Goal: Information Seeking & Learning: Learn about a topic

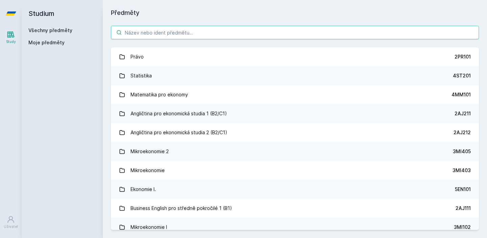
click at [177, 29] on input "search" at bounding box center [295, 33] width 368 height 14
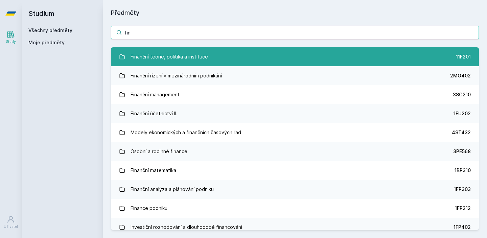
type input "fin"
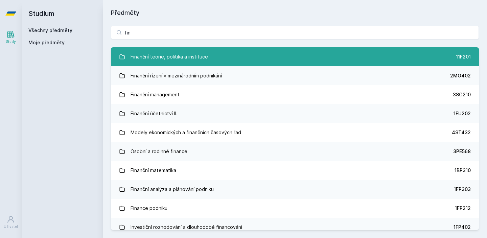
click at [174, 65] on link "Finanční teorie, politika a instituce 11F201" at bounding box center [295, 56] width 368 height 19
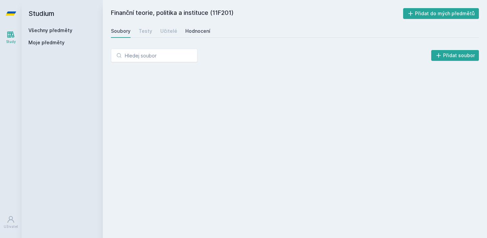
click at [185, 32] on div "Hodnocení" at bounding box center [197, 31] width 25 height 7
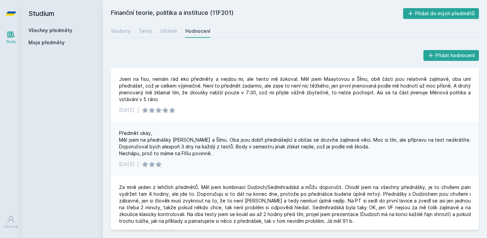
click at [37, 39] on div "Všechny předměty Moje předměty" at bounding box center [62, 38] width 68 height 22
click at [42, 35] on div "Všechny předměty Moje předměty" at bounding box center [62, 38] width 68 height 22
click at [49, 31] on link "Všechny předměty" at bounding box center [50, 30] width 44 height 6
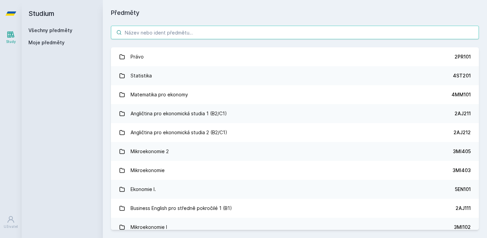
click at [246, 28] on input "search" at bounding box center [295, 33] width 368 height 14
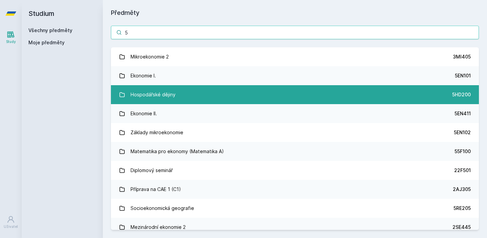
type input "5"
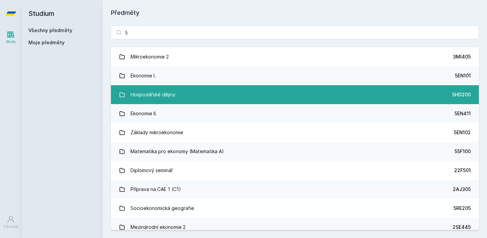
click at [272, 89] on link "Hospodářské dějiny 5HD200" at bounding box center [295, 94] width 368 height 19
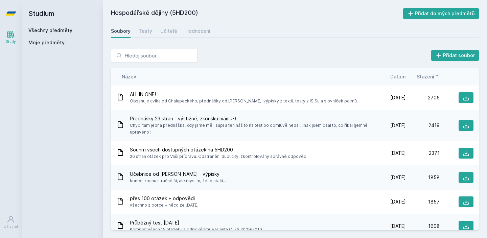
click at [401, 73] on span "Datum" at bounding box center [398, 76] width 16 height 7
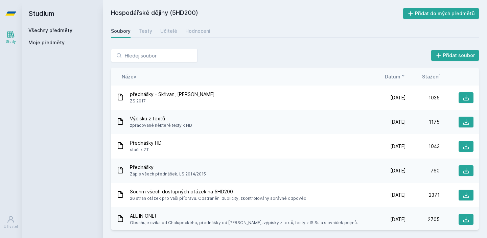
click at [209, 42] on div "Přidat soubor Řazení: Název Datum Stažení Název Datum Stažení přednášky - Skřiv…" at bounding box center [295, 140] width 384 height 198
click at [199, 38] on div "Hospodářské dějiny (5HD200) Přidat do mých předmětů [GEOGRAPHIC_DATA] Testy Uči…" at bounding box center [295, 119] width 368 height 222
click at [199, 36] on link "Hodnocení" at bounding box center [197, 31] width 25 height 14
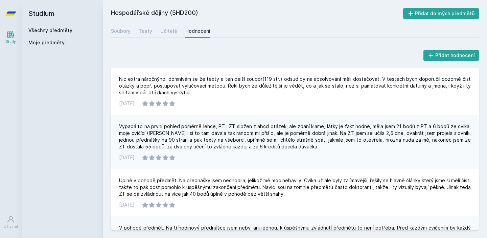
click at [272, 42] on div "Přidat hodnocení Nic extra náročnýho, domnívám se že texty a ten delší soubor(1…" at bounding box center [295, 140] width 384 height 198
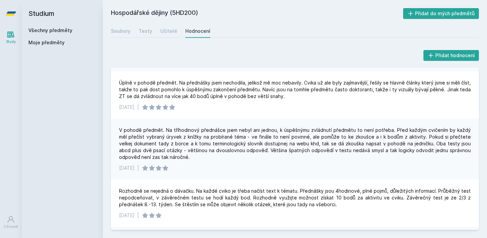
scroll to position [95, 0]
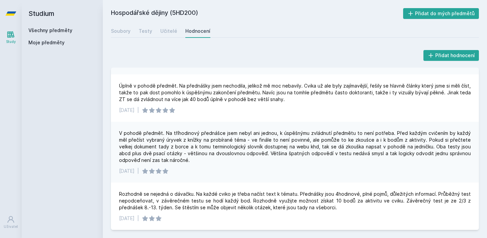
click at [204, 145] on div "V pohodě předmět. Na tříhodinový přednášce jsem nebyl ani jednou, k úspěšnýmu z…" at bounding box center [295, 147] width 352 height 34
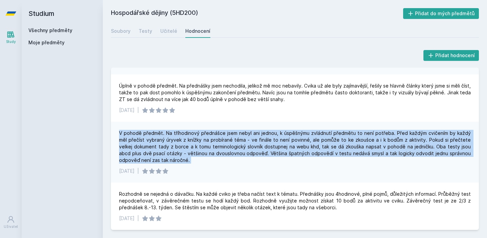
click at [204, 145] on div "V pohodě předmět. Na tříhodinový přednášce jsem nebyl ani jednou, k úspěšnýmu z…" at bounding box center [295, 147] width 352 height 34
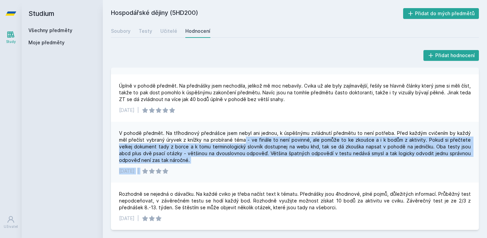
drag, startPoint x: 236, startPoint y: 141, endPoint x: 238, endPoint y: 167, distance: 25.8
click at [238, 167] on div "V pohodě předmět. Na tříhodinový přednášce jsem nebyl ani jednou, k úspěšnýmu z…" at bounding box center [295, 152] width 368 height 61
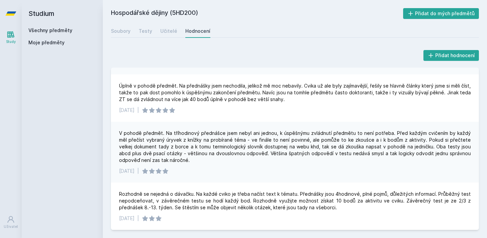
click at [238, 167] on div "V pohodě předmět. Na tříhodinový přednášce jsem nebyl ani jednou, k úspěšnýmu z…" at bounding box center [295, 152] width 368 height 61
click at [69, 29] on link "Všechny předměty" at bounding box center [50, 30] width 44 height 6
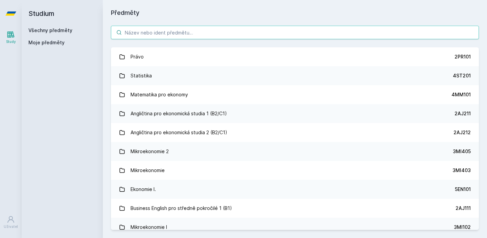
click at [143, 37] on input "search" at bounding box center [295, 33] width 368 height 14
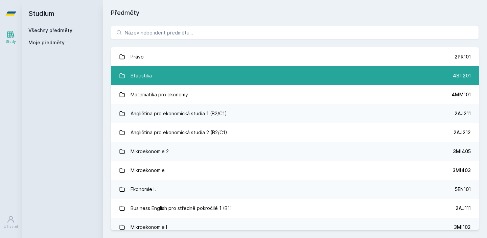
click at [149, 70] on div "Statistika" at bounding box center [141, 76] width 21 height 14
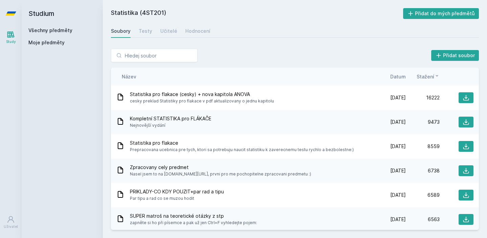
click at [404, 76] on span "Datum" at bounding box center [398, 76] width 16 height 7
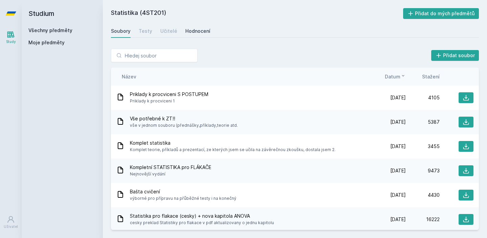
click at [193, 35] on link "Hodnocení" at bounding box center [197, 31] width 25 height 14
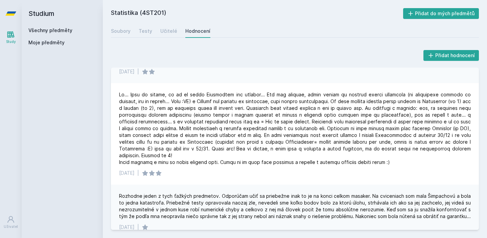
click at [204, 28] on div "Hodnocení" at bounding box center [197, 31] width 25 height 7
click at [202, 25] on link "Hodnocení" at bounding box center [197, 31] width 25 height 14
click at [174, 27] on link "Učitelé" at bounding box center [168, 31] width 17 height 14
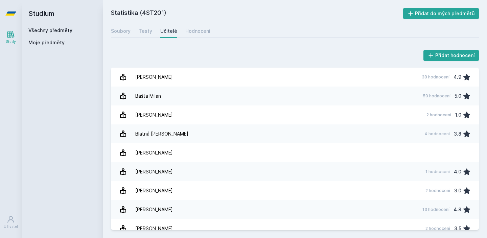
click at [189, 13] on h2 "Statistika (4ST201)" at bounding box center [257, 13] width 292 height 11
click at [74, 30] on div "Všechny předměty" at bounding box center [62, 30] width 68 height 7
click at [67, 32] on link "Všechny předměty" at bounding box center [50, 30] width 44 height 6
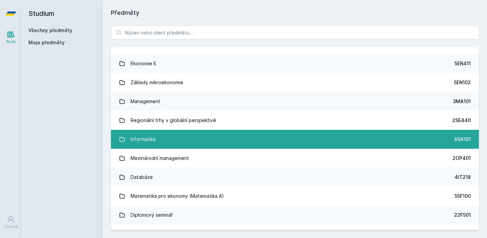
scroll to position [279, 0]
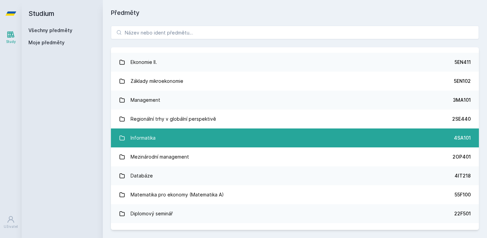
click at [184, 146] on link "Informatika 4SA101" at bounding box center [295, 138] width 368 height 19
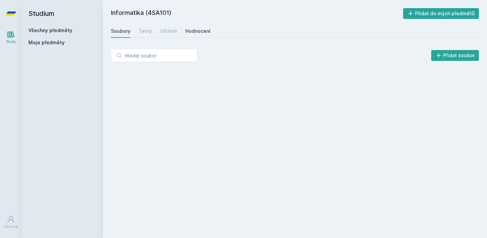
click at [187, 26] on link "Hodnocení" at bounding box center [197, 31] width 25 height 14
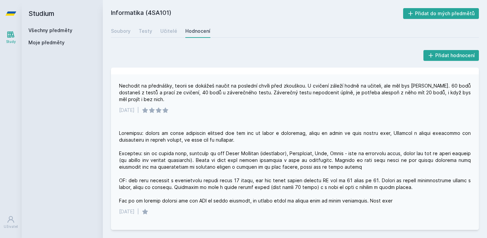
scroll to position [26, 0]
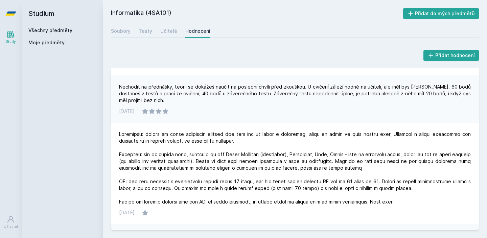
click at [43, 30] on link "Všechny předměty" at bounding box center [50, 30] width 44 height 6
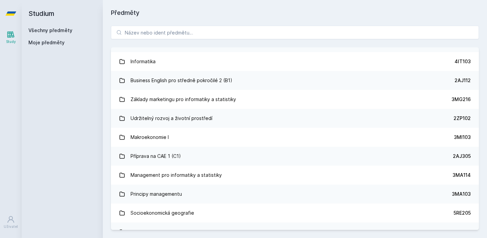
scroll to position [681, 0]
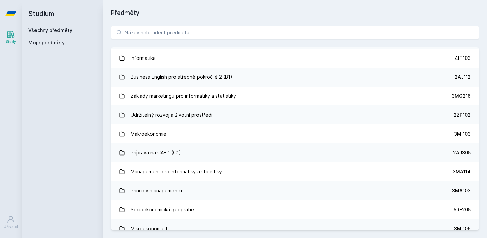
click at [251, 43] on div "Právo 2PR101 Statistika 4ST201 Matematika pro ekonomy 4MM101 Angličtina pro eko…" at bounding box center [295, 128] width 384 height 221
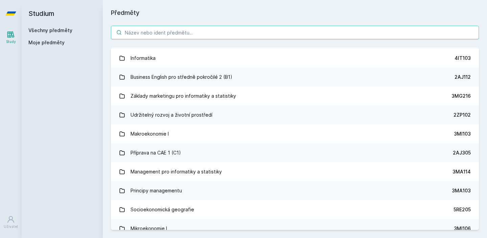
click at [251, 38] on input "search" at bounding box center [295, 33] width 368 height 14
click at [251, 37] on input "search" at bounding box center [295, 33] width 368 height 14
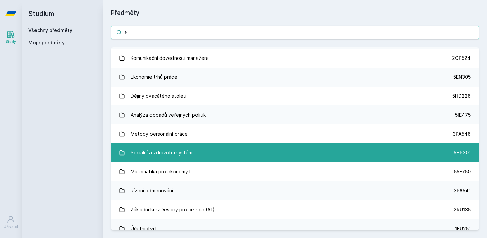
type input "5"
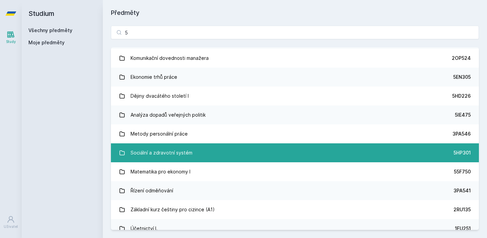
click at [239, 148] on link "Sociální a zdravotní systém 5HP301" at bounding box center [295, 152] width 368 height 19
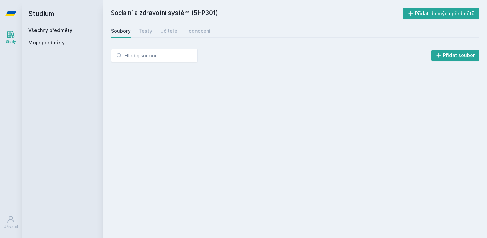
click at [193, 20] on div "Sociální a zdravotní systém (5HP301) Přidat do mých předmětů [GEOGRAPHIC_DATA] …" at bounding box center [295, 119] width 368 height 222
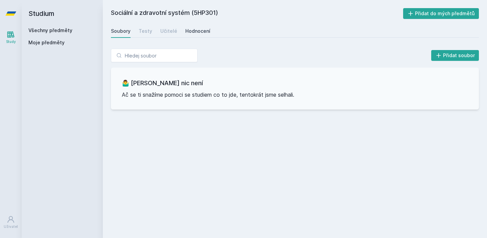
click at [191, 25] on link "Hodnocení" at bounding box center [197, 31] width 25 height 14
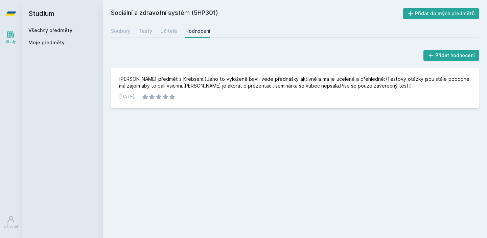
click at [51, 28] on link "Všechny předměty" at bounding box center [50, 30] width 44 height 6
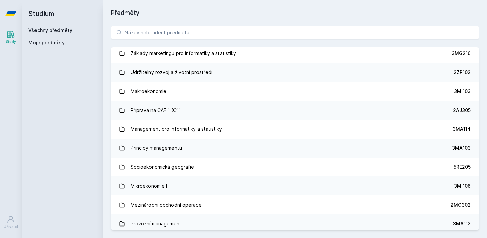
scroll to position [798, 0]
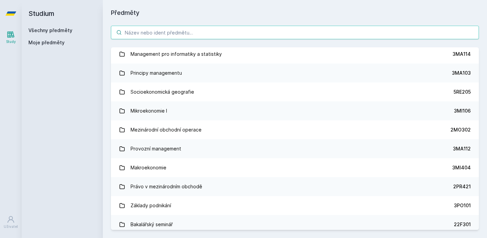
click at [199, 30] on input "search" at bounding box center [295, 33] width 368 height 14
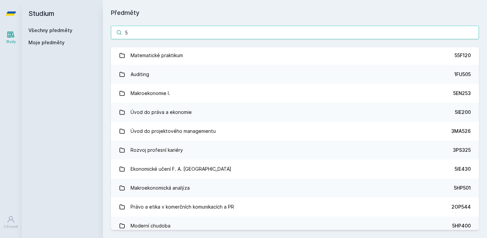
scroll to position [1252, 0]
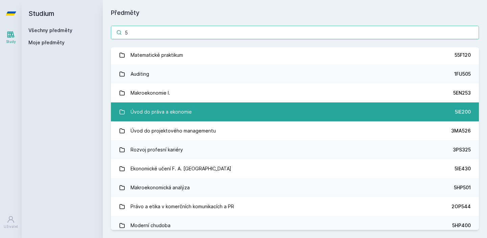
type input "5"
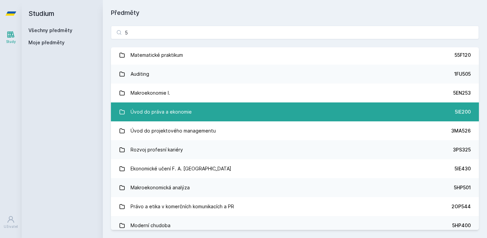
click at [195, 110] on link "Úvod do práva a ekonomie 5IE200" at bounding box center [295, 112] width 368 height 19
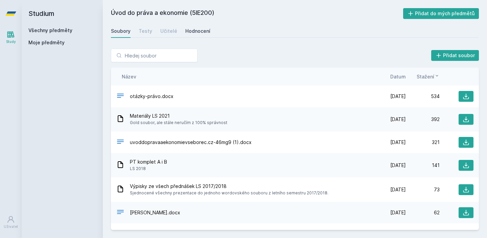
click at [197, 34] on div "Hodnocení" at bounding box center [197, 31] width 25 height 7
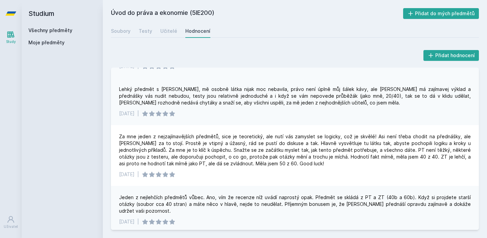
scroll to position [36, 0]
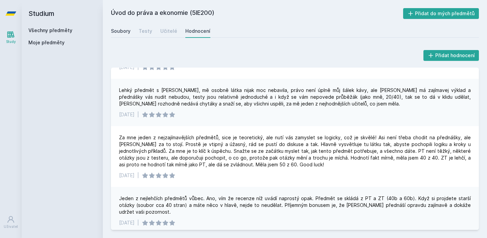
click at [124, 25] on link "Soubory" at bounding box center [121, 31] width 20 height 14
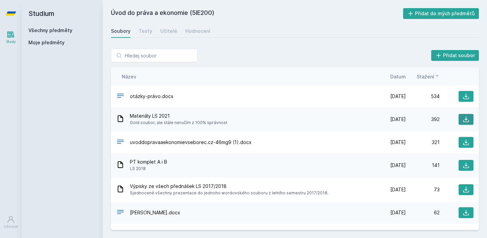
click at [463, 115] on button at bounding box center [466, 119] width 15 height 11
click at [337, 110] on div "Materiály LS 2021 Gold soubor, ale stále neručím z 100% správnost [DATE] [DATE]…" at bounding box center [295, 119] width 368 height 24
